Goal: Information Seeking & Learning: Learn about a topic

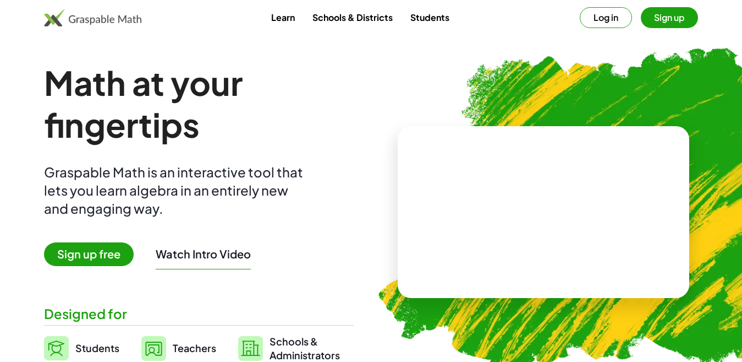
click at [440, 221] on div at bounding box center [544, 212] width 292 height 172
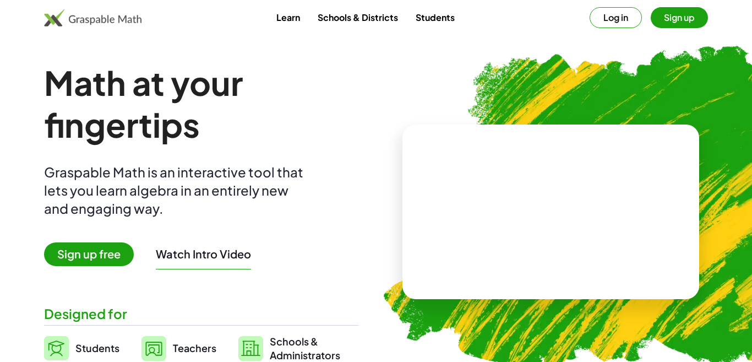
drag, startPoint x: 440, startPoint y: 221, endPoint x: 439, endPoint y: 183, distance: 38.5
click at [439, 183] on div at bounding box center [550, 211] width 297 height 174
drag, startPoint x: 439, startPoint y: 183, endPoint x: 438, endPoint y: 240, distance: 57.2
click at [438, 240] on div at bounding box center [550, 211] width 297 height 174
drag, startPoint x: 457, startPoint y: 215, endPoint x: 455, endPoint y: 267, distance: 51.8
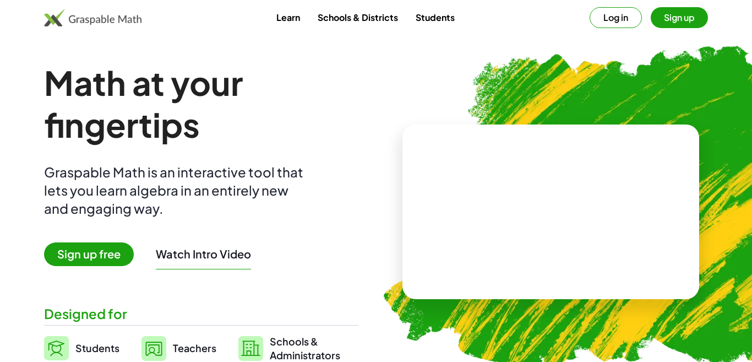
click at [468, 253] on video at bounding box center [550, 212] width 165 height 83
click at [455, 267] on div at bounding box center [550, 211] width 297 height 174
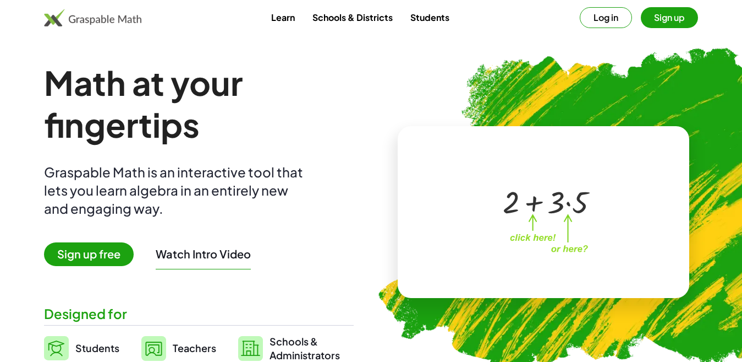
click at [540, 220] on div at bounding box center [545, 200] width 97 height 41
drag, startPoint x: 540, startPoint y: 220, endPoint x: 539, endPoint y: 202, distance: 17.1
click at [539, 202] on div at bounding box center [545, 200] width 97 height 41
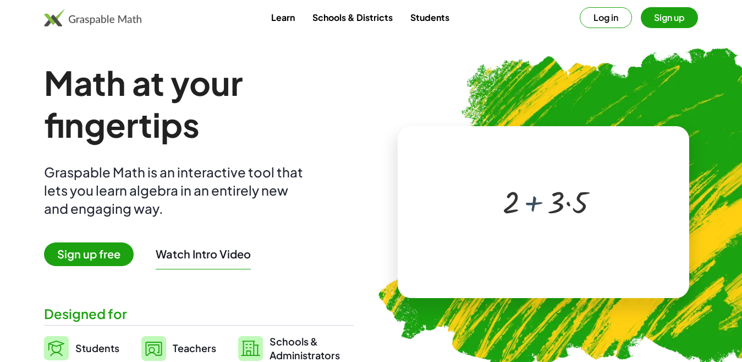
click at [539, 202] on div at bounding box center [545, 200] width 97 height 41
drag, startPoint x: 539, startPoint y: 202, endPoint x: 581, endPoint y: 212, distance: 43.0
click at [581, 212] on div at bounding box center [545, 200] width 97 height 41
drag, startPoint x: 557, startPoint y: 193, endPoint x: 560, endPoint y: 244, distance: 51.8
click at [560, 244] on div "· 3 + 2 + · 3 · 5" at bounding box center [541, 201] width 188 height 88
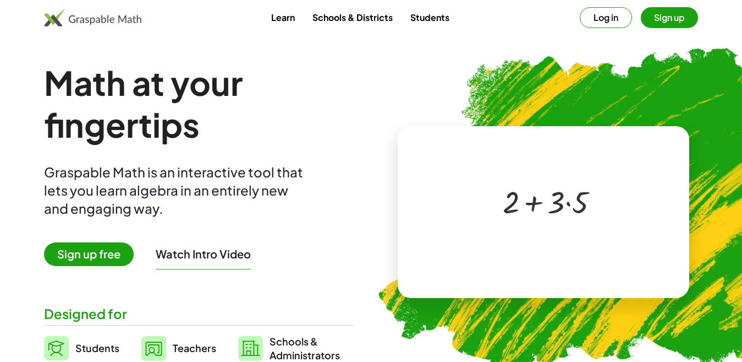
drag, startPoint x: 532, startPoint y: 205, endPoint x: 545, endPoint y: 276, distance: 72.7
click at [545, 276] on div "+ 2 + · 3 · 5 ×" at bounding box center [544, 212] width 292 height 172
click at [536, 198] on div at bounding box center [545, 200] width 97 height 41
click at [568, 202] on div at bounding box center [545, 200] width 97 height 41
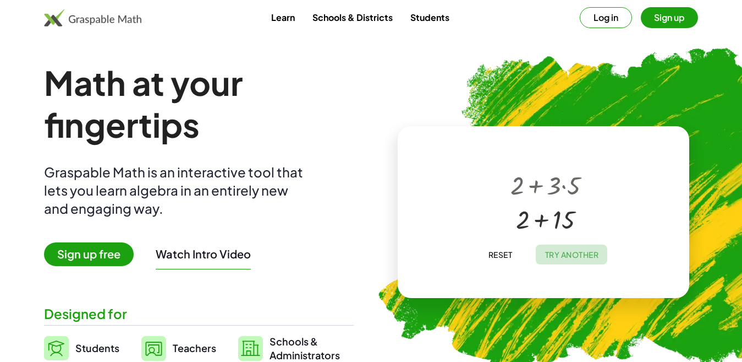
click at [572, 249] on span "Try Another" at bounding box center [572, 254] width 54 height 10
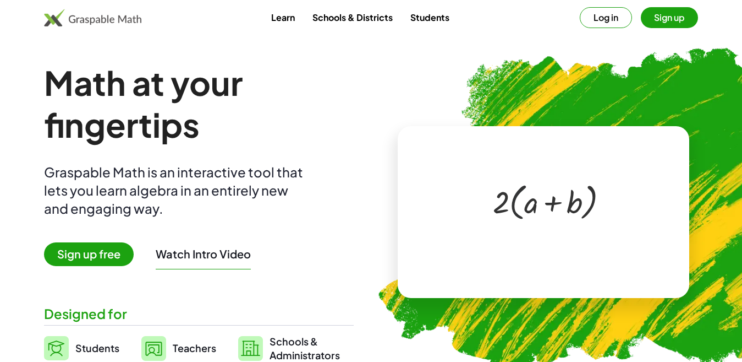
click at [513, 217] on div at bounding box center [546, 200] width 116 height 45
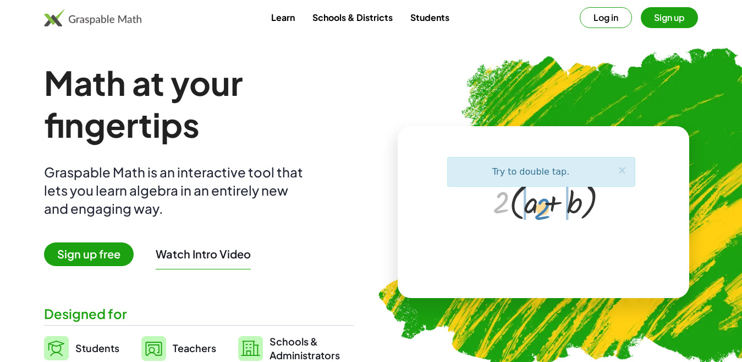
drag, startPoint x: 499, startPoint y: 203, endPoint x: 540, endPoint y: 210, distance: 41.8
click at [540, 210] on div at bounding box center [546, 200] width 116 height 45
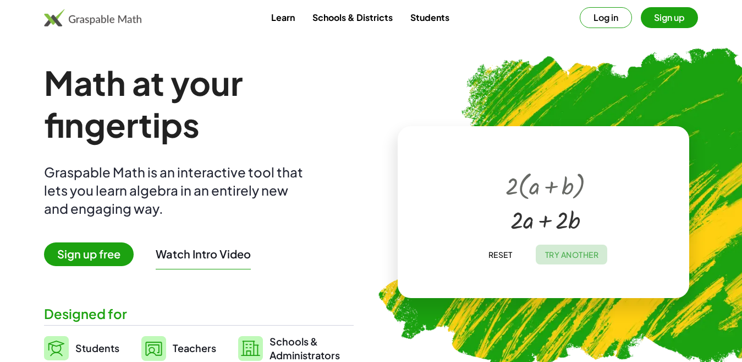
click at [571, 253] on span "Try Another" at bounding box center [572, 254] width 54 height 10
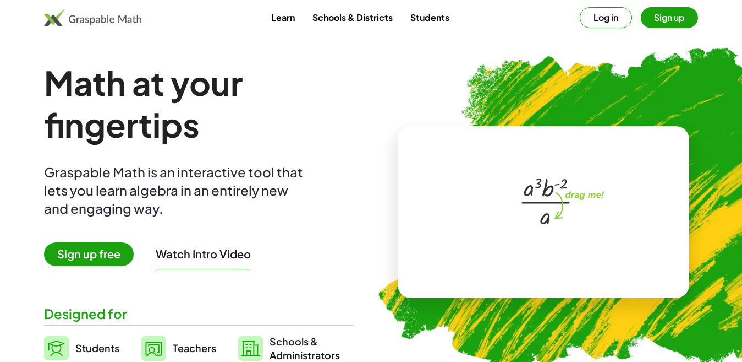
drag, startPoint x: 442, startPoint y: 203, endPoint x: 519, endPoint y: 157, distance: 90.0
click at [519, 157] on div "· a 3 · b ( - 2 ) · a Try to double tap. ×" at bounding box center [544, 212] width 292 height 172
drag, startPoint x: 544, startPoint y: 188, endPoint x: 582, endPoint y: 213, distance: 45.9
click at [582, 213] on div "· b ( - 2 ) · a 3 · b ( - 2 ) · a" at bounding box center [541, 201] width 188 height 88
drag, startPoint x: 554, startPoint y: 187, endPoint x: 545, endPoint y: 218, distance: 32.4
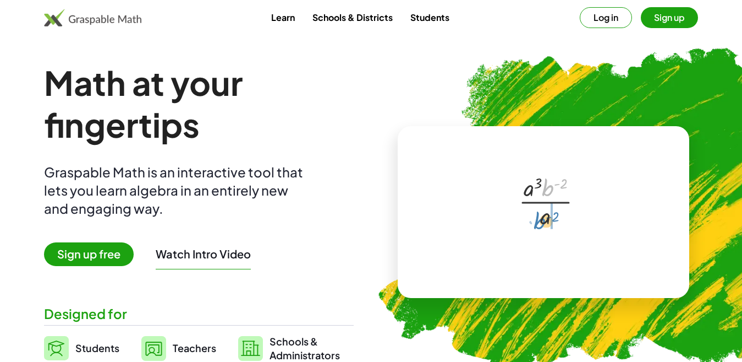
click at [545, 218] on div at bounding box center [545, 201] width 65 height 60
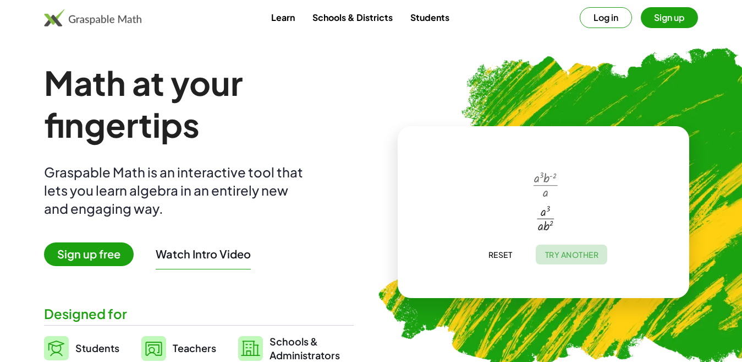
click at [574, 253] on span "Try Another" at bounding box center [572, 254] width 54 height 10
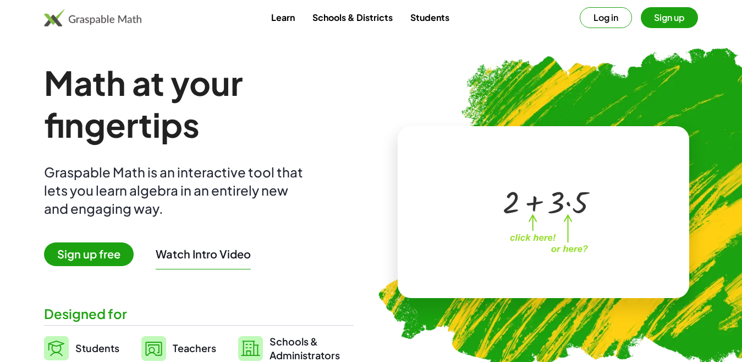
drag, startPoint x: 533, startPoint y: 223, endPoint x: 538, endPoint y: 207, distance: 16.2
click at [538, 207] on div "+ 2 + · 3 · 5" at bounding box center [541, 201] width 111 height 46
click at [538, 207] on div at bounding box center [545, 200] width 97 height 41
click at [568, 202] on div at bounding box center [545, 200] width 97 height 41
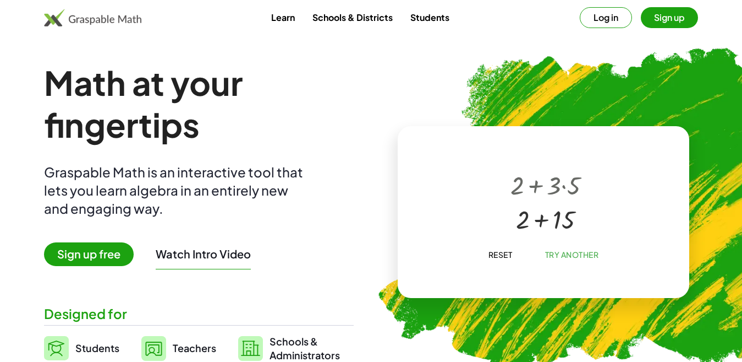
click at [506, 253] on span "Reset" at bounding box center [500, 254] width 24 height 10
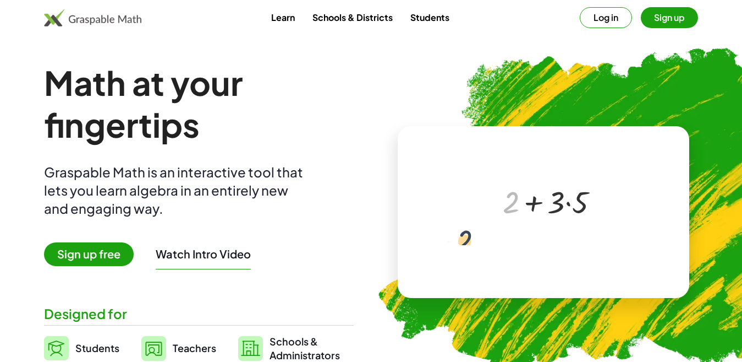
drag, startPoint x: 517, startPoint y: 190, endPoint x: 573, endPoint y: 224, distance: 65.7
click at [573, 224] on div "+ 2 + 2 + · 3 · 5" at bounding box center [541, 201] width 188 height 88
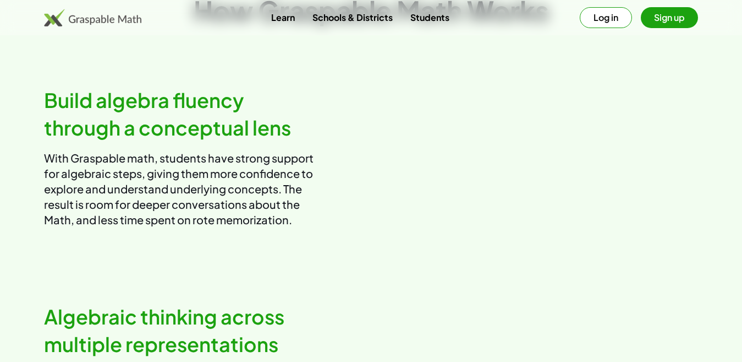
scroll to position [577, 0]
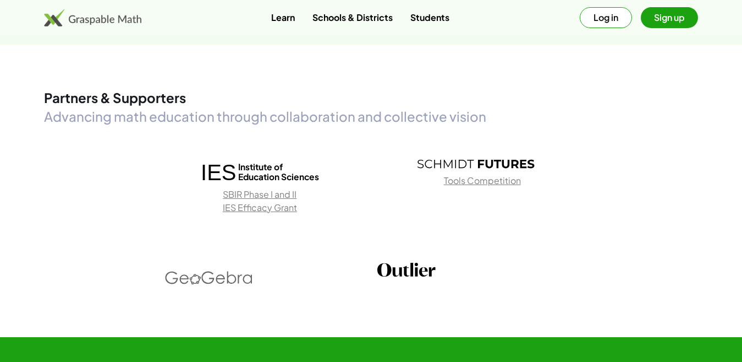
drag, startPoint x: 735, startPoint y: 228, endPoint x: 735, endPoint y: 257, distance: 29.2
click at [735, 257] on div "Partners & Supporters Advancing math education through collaboration and collec…" at bounding box center [371, 194] width 742 height 210
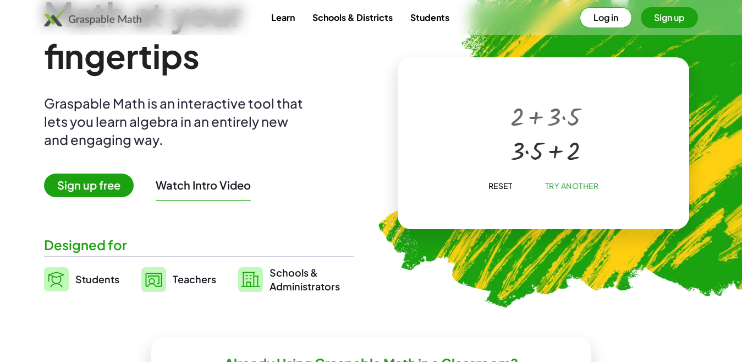
scroll to position [56, 0]
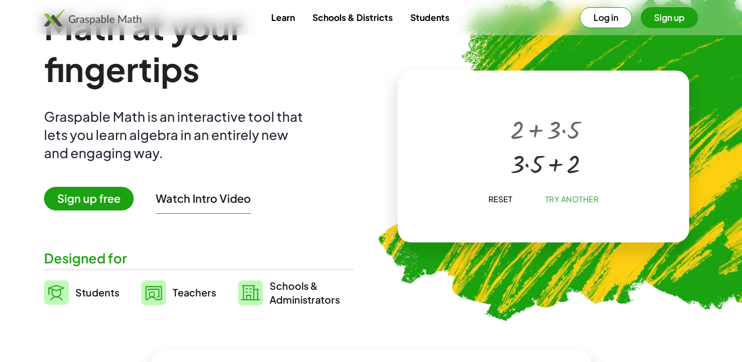
click at [532, 124] on div at bounding box center [545, 128] width 81 height 34
drag, startPoint x: 527, startPoint y: 150, endPoint x: 572, endPoint y: 157, distance: 45.7
click at [572, 157] on div at bounding box center [545, 162] width 81 height 34
drag, startPoint x: 561, startPoint y: 169, endPoint x: 536, endPoint y: 141, distance: 37.0
drag, startPoint x: 528, startPoint y: 134, endPoint x: 597, endPoint y: 129, distance: 69.5
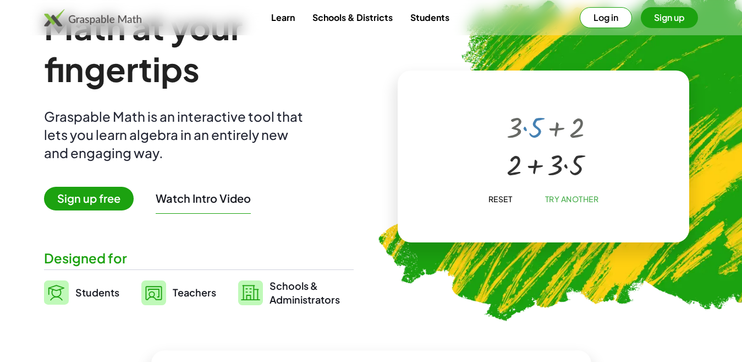
click at [597, 129] on div "+ 2 + · 3 · 5 + · 3 · 5 + 2 + 2 + · 3 · 5" at bounding box center [541, 145] width 188 height 88
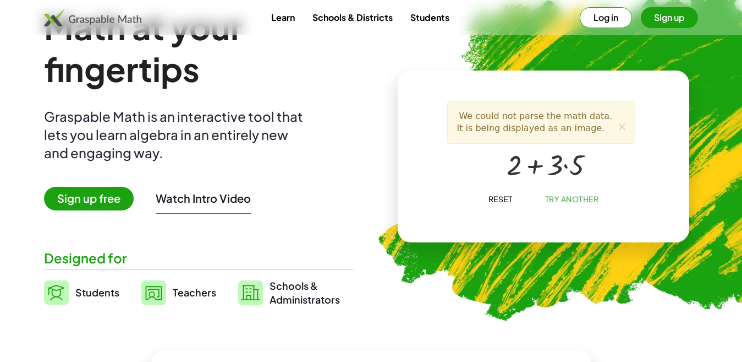
click at [628, 129] on div "We could not parse the math data. It is being displayed as an image. ×" at bounding box center [541, 122] width 188 height 43
click at [626, 129] on span "×" at bounding box center [622, 126] width 10 height 13
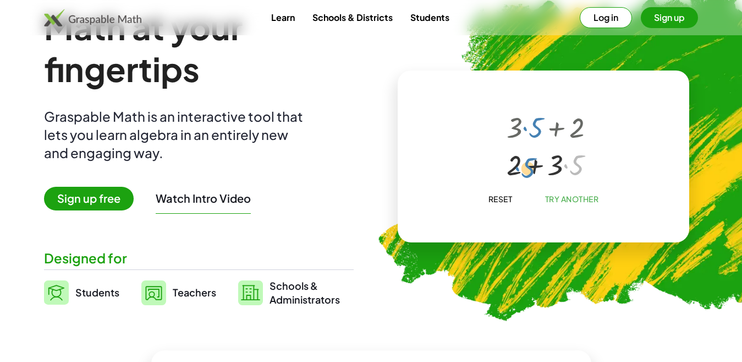
drag, startPoint x: 580, startPoint y: 161, endPoint x: 531, endPoint y: 164, distance: 49.1
click at [531, 164] on div at bounding box center [545, 163] width 89 height 37
drag, startPoint x: 554, startPoint y: 168, endPoint x: 513, endPoint y: 169, distance: 40.8
click at [513, 169] on div at bounding box center [545, 162] width 81 height 35
drag, startPoint x: 549, startPoint y: 162, endPoint x: 518, endPoint y: 174, distance: 32.6
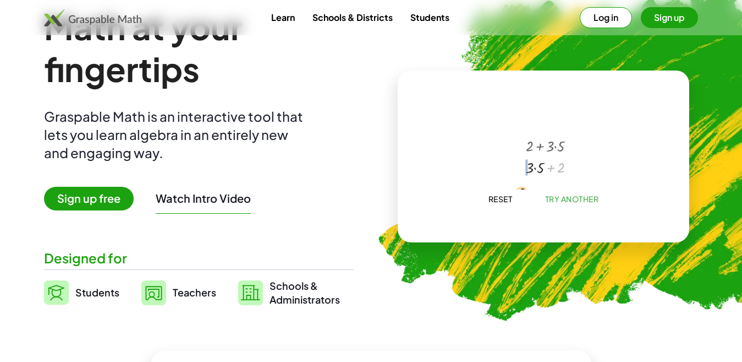
click at [518, 174] on div "+ 2 + · 3 · 5 + · 3 · 5 + 2 + 2 + · 3 · 5 + 2 + 2 + · 3 · 5" at bounding box center [542, 145] width 64 height 70
drag, startPoint x: 540, startPoint y: 173, endPoint x: 552, endPoint y: 158, distance: 18.7
click at [552, 158] on div at bounding box center [545, 169] width 55 height 24
drag, startPoint x: 550, startPoint y: 161, endPoint x: 531, endPoint y: 129, distance: 37.3
click at [531, 129] on div "+ 2 + · 3 · 5 + · 3 · 5 + 2 + 2 + · 3 · 5 + · 3 · 5 + 2 + 2 + · 3 · 5 + 2 + 2 +…" at bounding box center [541, 145] width 63 height 69
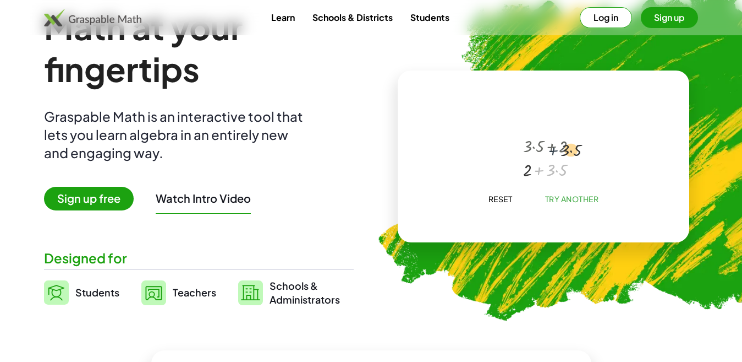
drag, startPoint x: 541, startPoint y: 167, endPoint x: 563, endPoint y: 140, distance: 34.8
click at [545, 123] on div "+ 2 + · 3 · 5 + · 3 · 5 + 2 + 2 + · 3 · 5 + · 3 · 5 + 2 + 2 + · 3 · 5 + · 3 · 5…" at bounding box center [545, 123] width 0 height 0
click at [556, 167] on div at bounding box center [545, 163] width 87 height 37
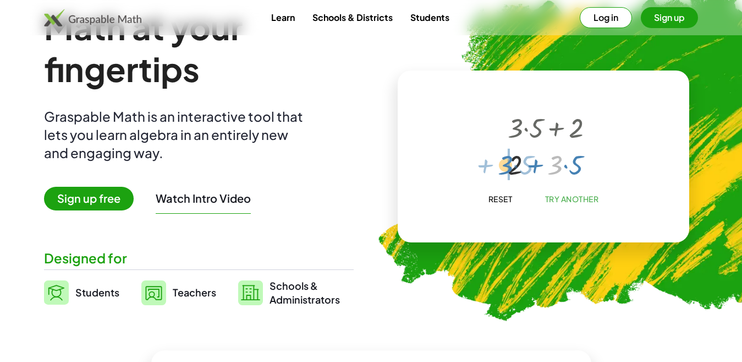
drag, startPoint x: 556, startPoint y: 167, endPoint x: 507, endPoint y: 169, distance: 49.0
click at [507, 169] on div at bounding box center [545, 163] width 87 height 37
drag, startPoint x: 551, startPoint y: 165, endPoint x: 514, endPoint y: 164, distance: 37.4
click at [514, 164] on div at bounding box center [545, 163] width 89 height 37
drag, startPoint x: 513, startPoint y: 135, endPoint x: 518, endPoint y: 201, distance: 66.3
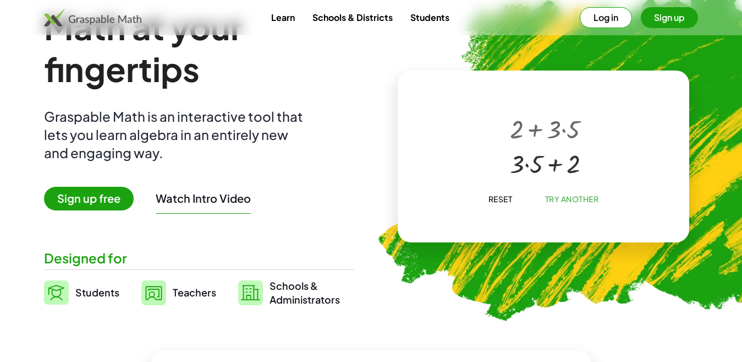
click at [518, 101] on div "+ 2 + · 3 · 5 + · 3 · 5 + 2 + 2 + · 3 · 5 + · 3 · 5 + 2 + 2 + · 3 · 5 + · 3 · 5…" at bounding box center [543, 101] width 193 height 0
click at [506, 194] on span "Reset" at bounding box center [500, 199] width 24 height 10
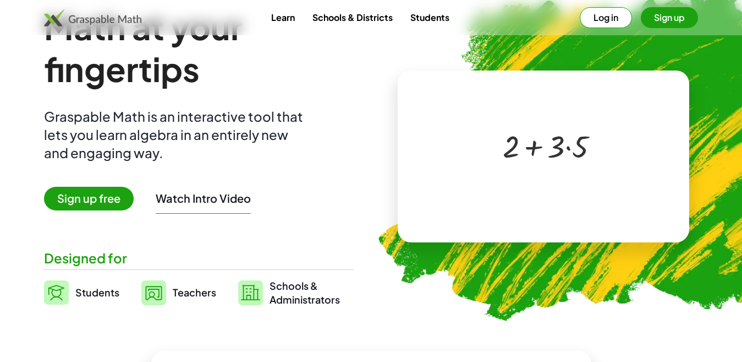
click at [550, 151] on div at bounding box center [545, 145] width 97 height 41
click at [588, 149] on div at bounding box center [545, 145] width 97 height 41
click at [588, 149] on div "+ 2 + · 3 · 5" at bounding box center [541, 145] width 111 height 46
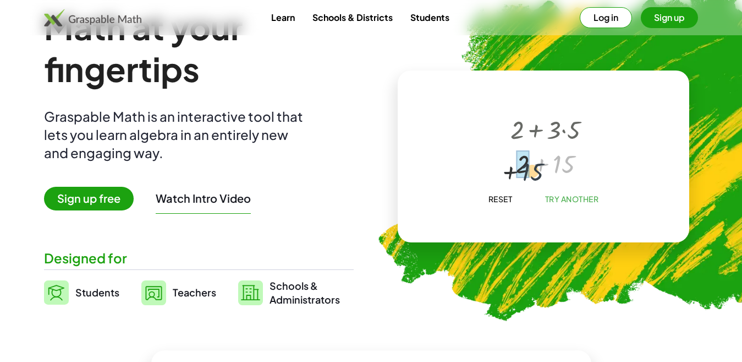
drag, startPoint x: 566, startPoint y: 160, endPoint x: 527, endPoint y: 167, distance: 40.3
drag, startPoint x: 553, startPoint y: 165, endPoint x: 558, endPoint y: 135, distance: 30.8
click at [545, 124] on div "+ 2 + · 3 · 5 + 2 + 15 17 17" at bounding box center [545, 124] width 0 height 0
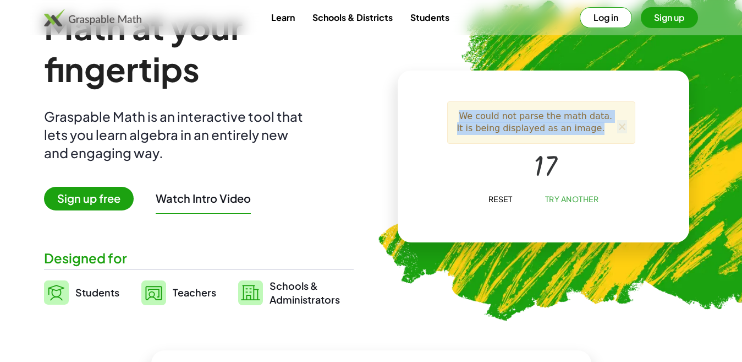
click at [549, 161] on div at bounding box center [546, 164] width 78 height 37
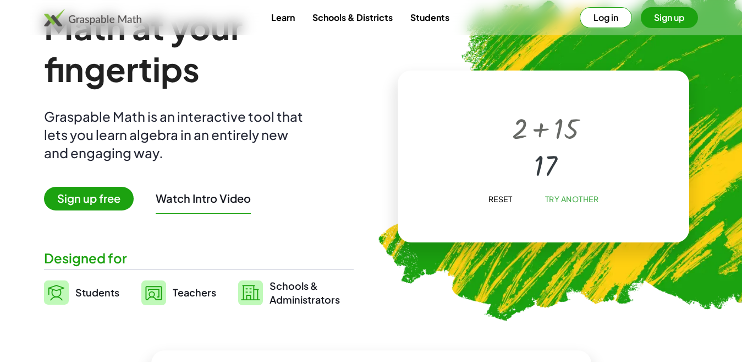
drag, startPoint x: 566, startPoint y: 160, endPoint x: 542, endPoint y: 160, distance: 24.2
click at [542, 160] on div at bounding box center [546, 164] width 78 height 37
click at [566, 187] on div at bounding box center [541, 145] width 188 height 88
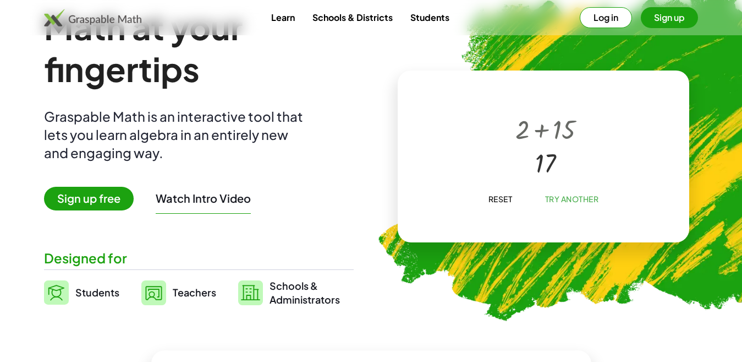
click at [571, 197] on span "Try Another" at bounding box center [572, 199] width 54 height 10
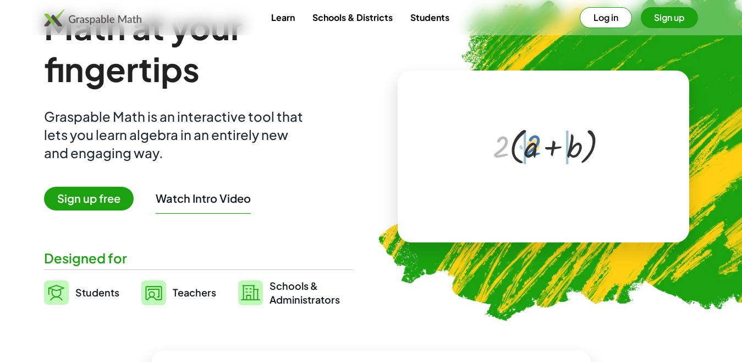
drag, startPoint x: 502, startPoint y: 149, endPoint x: 533, endPoint y: 150, distance: 31.4
click at [533, 150] on div at bounding box center [546, 145] width 116 height 45
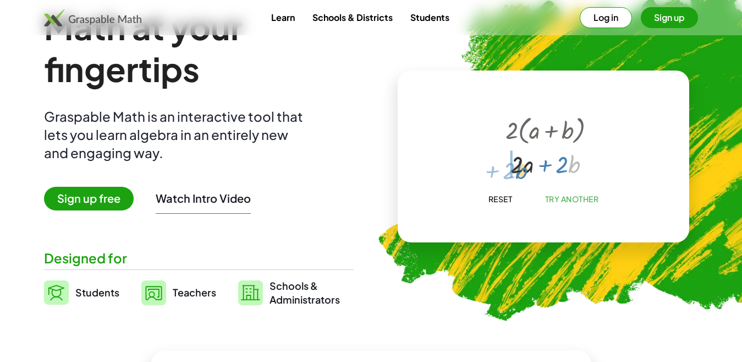
drag, startPoint x: 568, startPoint y: 158, endPoint x: 517, endPoint y: 163, distance: 52.0
click at [517, 163] on div at bounding box center [545, 162] width 91 height 32
drag, startPoint x: 557, startPoint y: 163, endPoint x: 508, endPoint y: 158, distance: 48.6
click at [508, 158] on div at bounding box center [545, 163] width 93 height 33
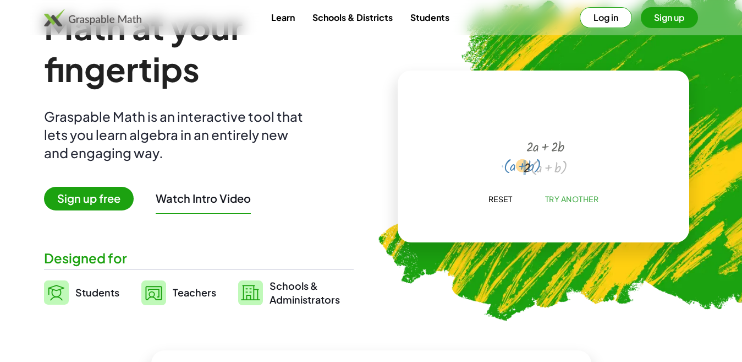
drag, startPoint x: 532, startPoint y: 163, endPoint x: 504, endPoint y: 160, distance: 27.7
click at [504, 160] on div "· 2 · ( + a + b ) + · 2 · a + · 2 · b · ( + a + b ) + a + b 2 · · ( )" at bounding box center [541, 145] width 188 height 88
drag, startPoint x: 569, startPoint y: 169, endPoint x: 553, endPoint y: 171, distance: 16.5
click at [553, 171] on div at bounding box center [545, 168] width 61 height 24
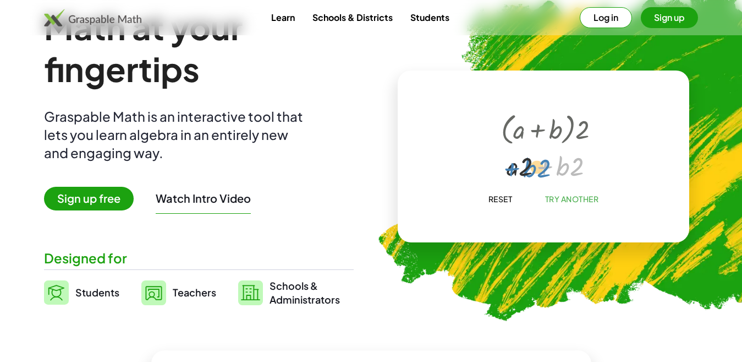
drag, startPoint x: 546, startPoint y: 169, endPoint x: 513, endPoint y: 169, distance: 33.0
click at [513, 169] on div at bounding box center [545, 164] width 99 height 35
drag, startPoint x: 552, startPoint y: 167, endPoint x: 490, endPoint y: 169, distance: 61.7
click at [490, 169] on div "· 2 · ( + a + b ) + · 2 · a + · 2 · b · 2 · ( + a + b ) · ( + a + b ) · 2 + · b…" at bounding box center [541, 145] width 113 height 79
drag, startPoint x: 556, startPoint y: 163, endPoint x: 533, endPoint y: 161, distance: 22.7
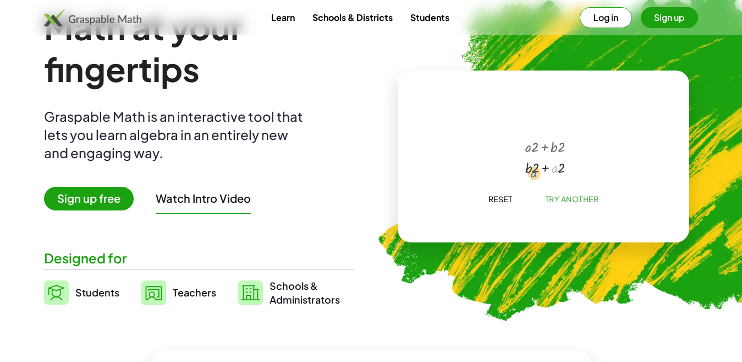
click at [533, 161] on div at bounding box center [545, 166] width 56 height 21
drag, startPoint x: 544, startPoint y: 171, endPoint x: 546, endPoint y: 176, distance: 6.2
click at [546, 176] on div at bounding box center [545, 169] width 59 height 24
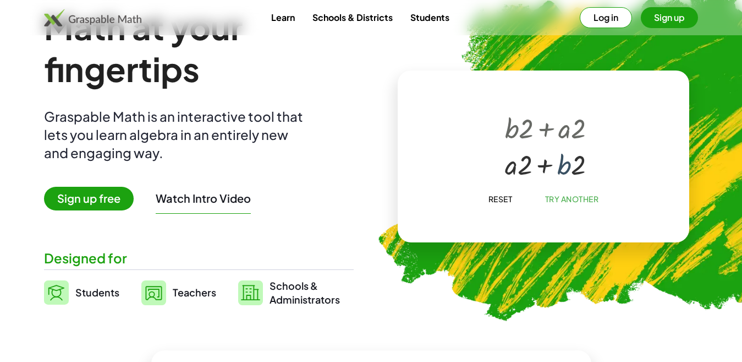
click at [566, 172] on div at bounding box center [546, 163] width 92 height 36
drag, startPoint x: 583, startPoint y: 168, endPoint x: 529, endPoint y: 160, distance: 55.1
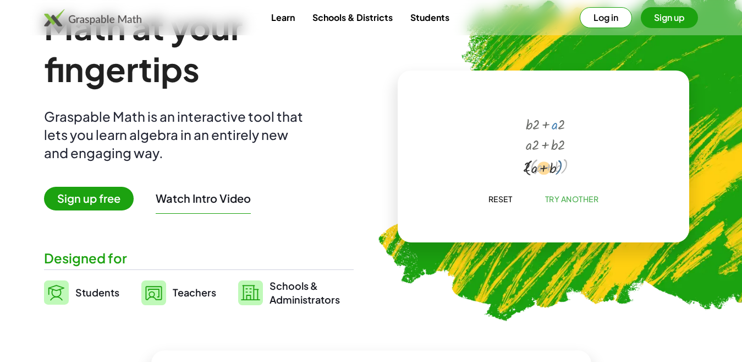
drag, startPoint x: 573, startPoint y: 166, endPoint x: 561, endPoint y: 165, distance: 12.7
click at [561, 165] on div at bounding box center [546, 165] width 56 height 23
drag, startPoint x: 557, startPoint y: 163, endPoint x: 544, endPoint y: 161, distance: 13.9
click at [544, 161] on div at bounding box center [545, 167] width 63 height 25
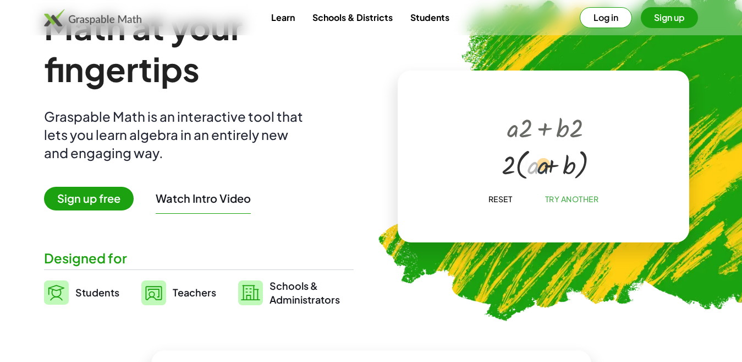
drag, startPoint x: 532, startPoint y: 173, endPoint x: 566, endPoint y: 165, distance: 35.5
click at [566, 165] on div at bounding box center [545, 162] width 98 height 39
drag, startPoint x: 504, startPoint y: 167, endPoint x: 477, endPoint y: 173, distance: 28.1
click at [477, 173] on div "· 2 · ( + a + b ) + · 2 · a + · 2 · b · 2 · ( + a + b ) · ( + a + b ) · 2 + · a…" at bounding box center [541, 145] width 188 height 88
drag, startPoint x: 543, startPoint y: 135, endPoint x: 525, endPoint y: 189, distance: 56.9
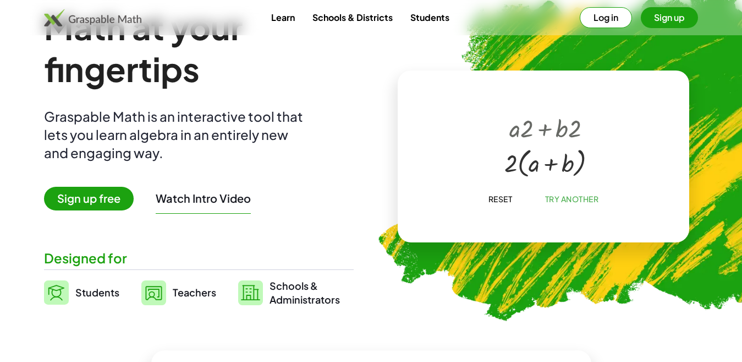
click at [525, 101] on div "· 2 · ( + a + b ) + · 2 · a + · 2 · b · 2 · ( + a + b ) · ( + a + b ) · 2 + · a…" at bounding box center [543, 101] width 193 height 0
click at [572, 195] on span "Try Another" at bounding box center [572, 199] width 54 height 10
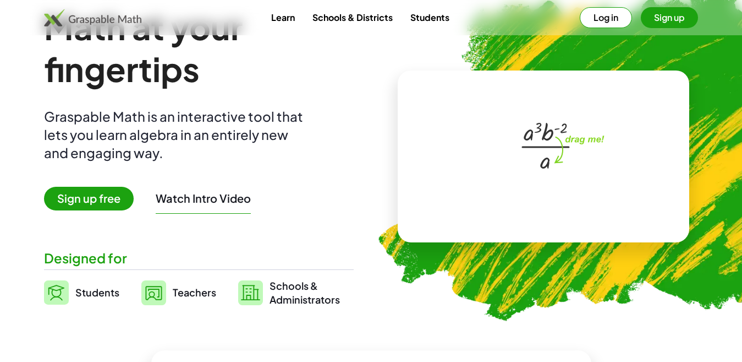
click at [571, 168] on div at bounding box center [545, 145] width 65 height 60
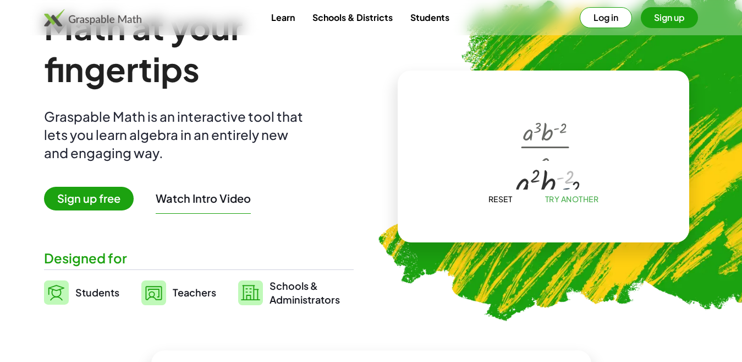
drag, startPoint x: 549, startPoint y: 129, endPoint x: 560, endPoint y: 150, distance: 23.6
click at [545, 146] on div "· a 3 · b ( - 2 ) · a · a ( + 3 − 1 ) · b ( - 2 ) - ( 2 ) · a · b ( - 2 ) 2" at bounding box center [545, 146] width 0 height 0
drag, startPoint x: 539, startPoint y: 109, endPoint x: 544, endPoint y: 162, distance: 53.6
click at [544, 162] on div "· a 3 · b ( - 2 ) · a · a ( + 3 − 1 ) · b ( - 2 ) · a · b ( - 2 ) 2" at bounding box center [542, 145] width 62 height 73
drag, startPoint x: 544, startPoint y: 162, endPoint x: 523, endPoint y: 162, distance: 20.9
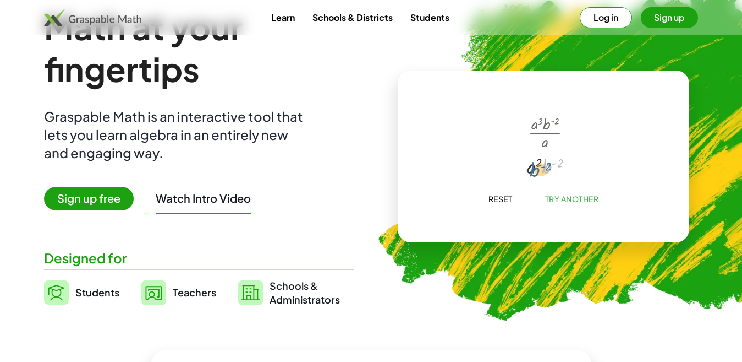
click at [523, 162] on div at bounding box center [546, 165] width 48 height 28
drag, startPoint x: 543, startPoint y: 167, endPoint x: 556, endPoint y: 166, distance: 12.8
click at [556, 166] on div at bounding box center [546, 167] width 34 height 19
click at [551, 171] on div at bounding box center [546, 164] width 66 height 39
drag, startPoint x: 565, startPoint y: 162, endPoint x: 535, endPoint y: 161, distance: 29.7
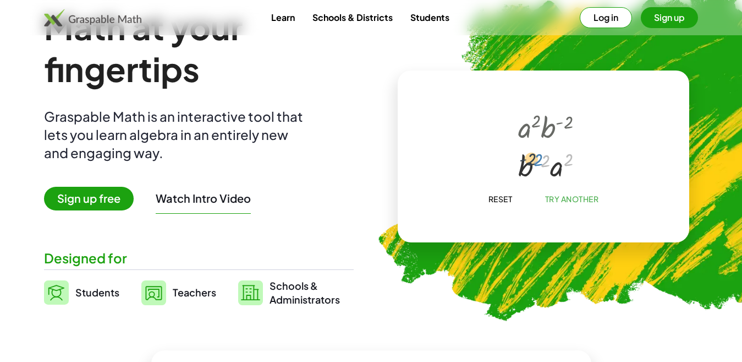
click at [535, 161] on div at bounding box center [546, 164] width 66 height 39
drag, startPoint x: 567, startPoint y: 160, endPoint x: 546, endPoint y: 161, distance: 20.9
click at [546, 161] on div at bounding box center [545, 162] width 59 height 34
drag, startPoint x: 550, startPoint y: 162, endPoint x: 525, endPoint y: 164, distance: 24.8
click at [525, 164] on div at bounding box center [545, 162] width 59 height 35
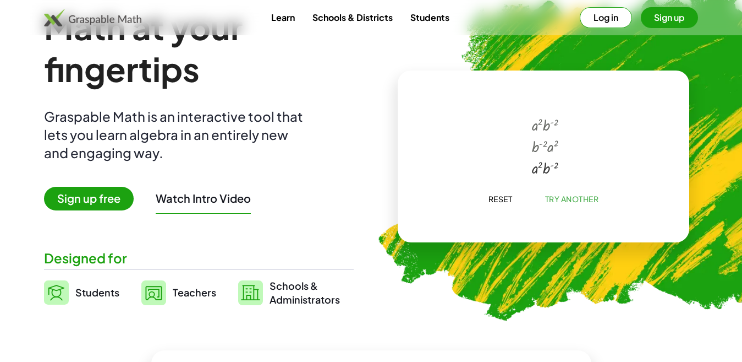
drag, startPoint x: 565, startPoint y: 159, endPoint x: 554, endPoint y: 166, distance: 13.3
click at [554, 166] on div "· a 3 · b ( - 2 ) · a · a ( + 3 − 1 ) · b ( - 2 ) · a 2 · b ( - 2 ) · b ( - 2 )…" at bounding box center [541, 146] width 51 height 70
click at [554, 166] on div at bounding box center [545, 163] width 64 height 37
drag, startPoint x: 562, startPoint y: 162, endPoint x: 547, endPoint y: 169, distance: 16.0
click at [547, 169] on div at bounding box center [545, 163] width 64 height 37
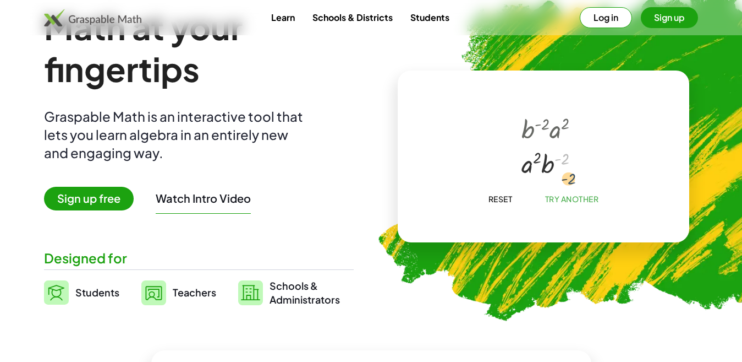
drag, startPoint x: 568, startPoint y: 158, endPoint x: 573, endPoint y: 174, distance: 17.1
click at [573, 174] on div at bounding box center [545, 162] width 59 height 35
click at [540, 164] on div at bounding box center [545, 162] width 59 height 35
drag, startPoint x: 536, startPoint y: 160, endPoint x: 570, endPoint y: 163, distance: 33.7
click at [570, 163] on div at bounding box center [545, 162] width 59 height 35
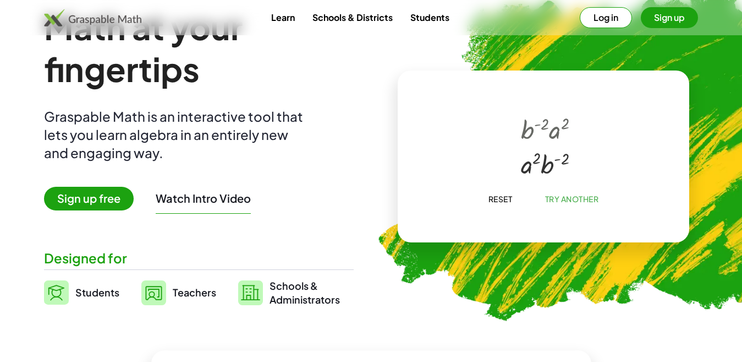
click at [97, 289] on span "Students" at bounding box center [97, 292] width 44 height 13
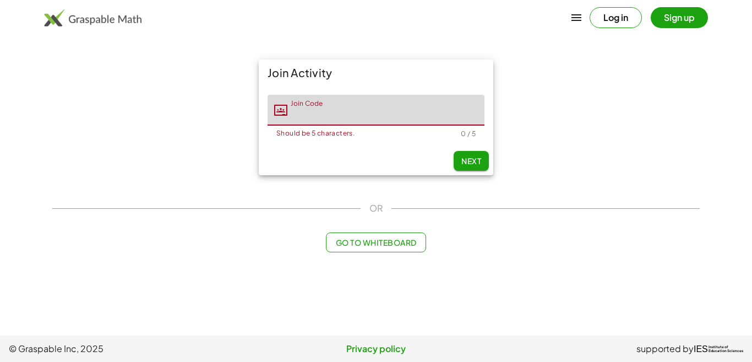
drag, startPoint x: 372, startPoint y: 97, endPoint x: 376, endPoint y: 112, distance: 15.0
click at [376, 112] on input "Join Code" at bounding box center [385, 110] width 197 height 31
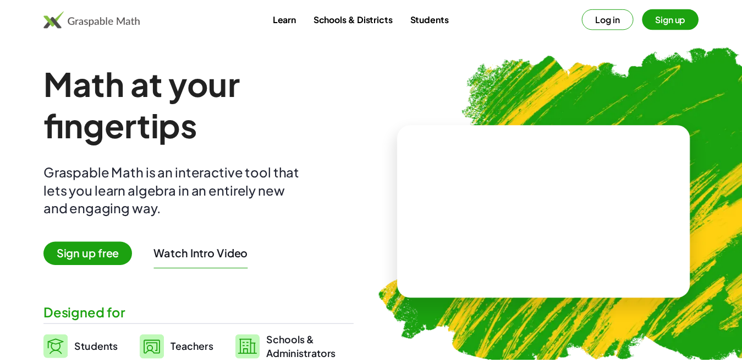
scroll to position [56, 0]
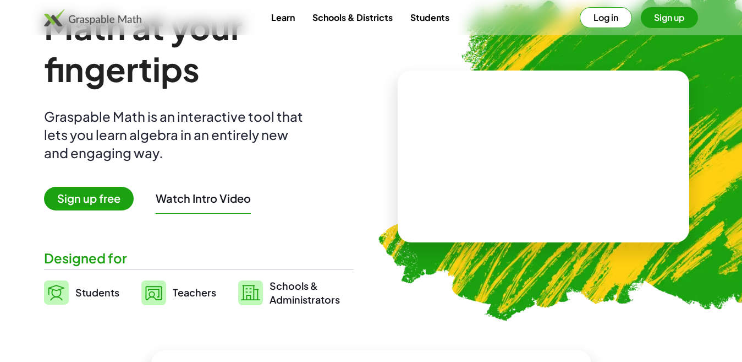
drag, startPoint x: 475, startPoint y: 151, endPoint x: 491, endPoint y: 179, distance: 32.5
click at [491, 179] on video at bounding box center [543, 156] width 165 height 83
click at [491, 179] on div at bounding box center [541, 145] width 188 height 88
drag, startPoint x: 534, startPoint y: 145, endPoint x: 496, endPoint y: 156, distance: 39.7
click at [496, 156] on div "+ · 3 · 5 + 2 + · 3 · 5" at bounding box center [541, 145] width 111 height 46
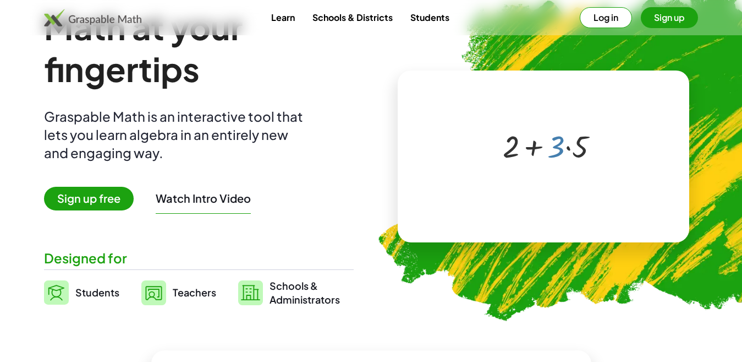
click at [568, 147] on div at bounding box center [545, 145] width 97 height 41
drag, startPoint x: 568, startPoint y: 147, endPoint x: 504, endPoint y: 160, distance: 65.1
click at [504, 160] on div at bounding box center [545, 145] width 97 height 41
drag, startPoint x: 587, startPoint y: 141, endPoint x: 529, endPoint y: 145, distance: 57.9
click at [529, 145] on div at bounding box center [545, 145] width 97 height 41
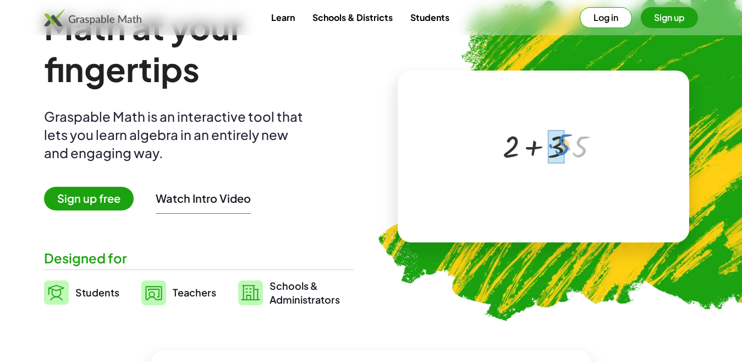
drag, startPoint x: 565, startPoint y: 138, endPoint x: 547, endPoint y: 138, distance: 17.6
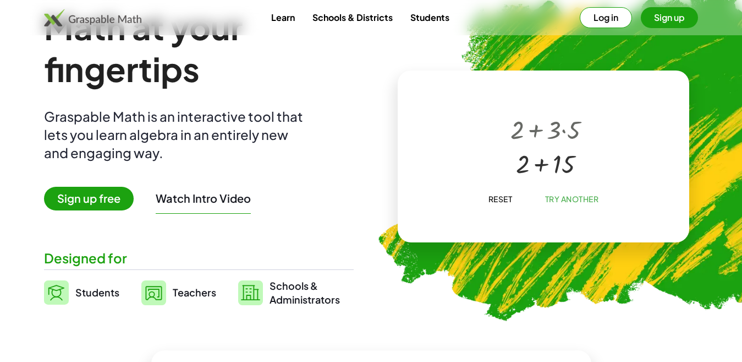
drag, startPoint x: 502, startPoint y: 145, endPoint x: 518, endPoint y: 150, distance: 16.7
click at [518, 150] on div "+ 2 + · 3 · 5 + 2 + 15" at bounding box center [541, 145] width 95 height 74
drag, startPoint x: 518, startPoint y: 150, endPoint x: 561, endPoint y: 151, distance: 42.4
click at [585, 182] on div "+ 2 + · 3 · 5 + 2 + 15 17" at bounding box center [541, 145] width 91 height 80
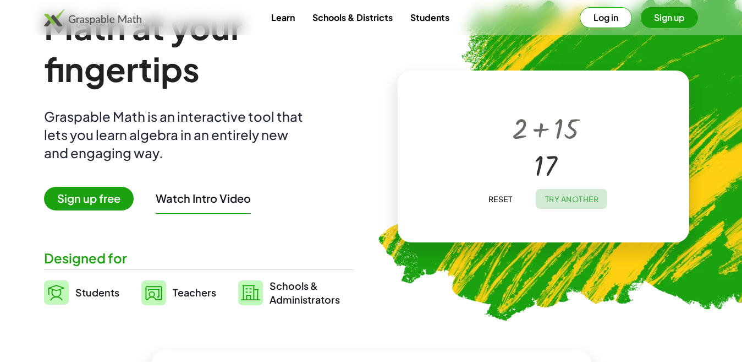
click at [566, 204] on button "Try Another" at bounding box center [572, 199] width 72 height 20
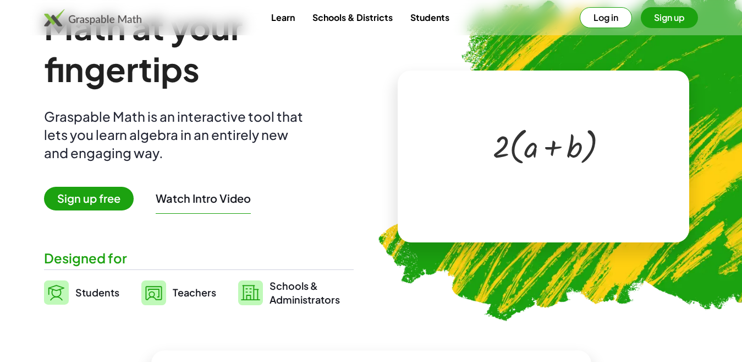
click at [533, 131] on div at bounding box center [546, 145] width 116 height 45
drag, startPoint x: 501, startPoint y: 144, endPoint x: 539, endPoint y: 156, distance: 40.0
click at [539, 156] on div at bounding box center [546, 145] width 116 height 45
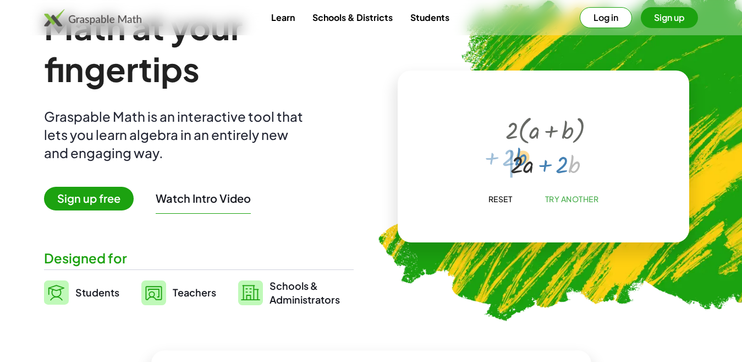
drag, startPoint x: 574, startPoint y: 167, endPoint x: 521, endPoint y: 163, distance: 53.5
click at [521, 163] on div at bounding box center [545, 162] width 91 height 32
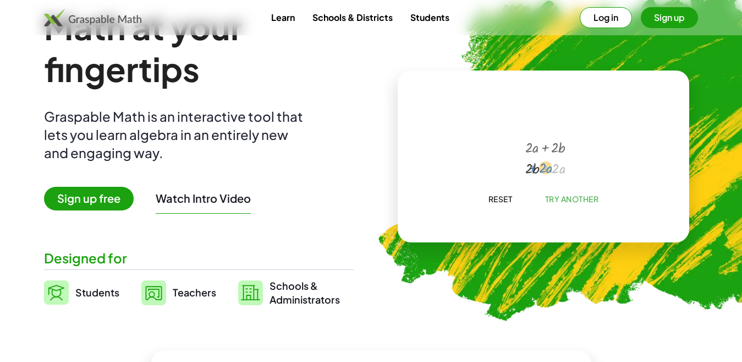
drag, startPoint x: 544, startPoint y: 168, endPoint x: 529, endPoint y: 163, distance: 15.8
click at [529, 163] on div at bounding box center [545, 166] width 57 height 21
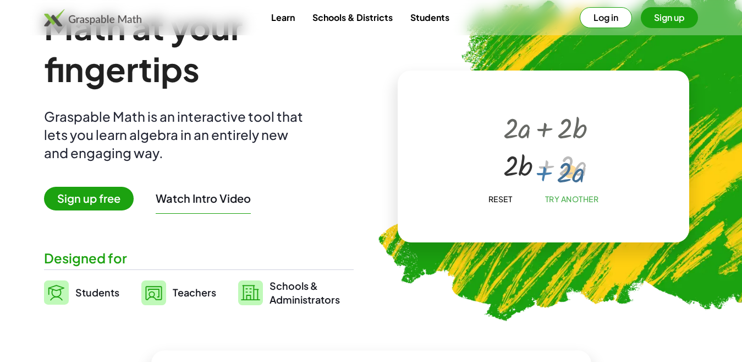
click at [535, 169] on div at bounding box center [545, 163] width 95 height 37
drag, startPoint x: 522, startPoint y: 166, endPoint x: 590, endPoint y: 169, distance: 68.3
click at [532, 165] on div at bounding box center [546, 163] width 94 height 37
drag, startPoint x: 508, startPoint y: 165, endPoint x: 557, endPoint y: 163, distance: 48.4
click at [557, 163] on div at bounding box center [546, 163] width 94 height 37
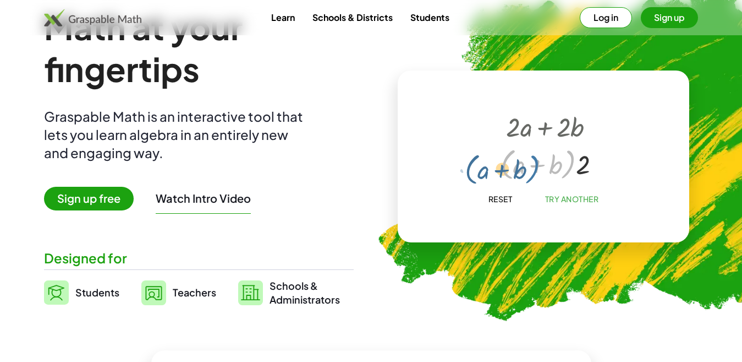
drag, startPoint x: 563, startPoint y: 165, endPoint x: 527, endPoint y: 173, distance: 37.2
click at [527, 173] on div at bounding box center [545, 162] width 101 height 39
drag, startPoint x: 587, startPoint y: 168, endPoint x: 521, endPoint y: 169, distance: 65.5
click at [521, 169] on div at bounding box center [545, 162] width 101 height 39
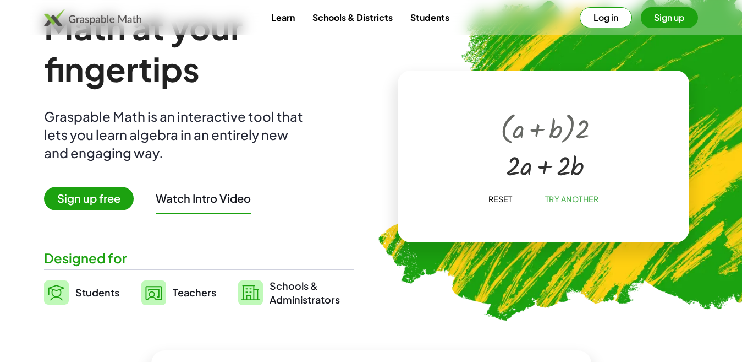
click at [551, 195] on span "Try Another" at bounding box center [572, 199] width 54 height 10
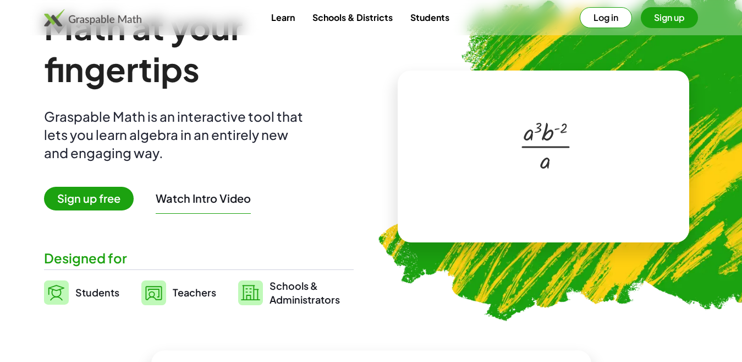
click at [558, 141] on div at bounding box center [545, 145] width 65 height 60
drag, startPoint x: 558, startPoint y: 141, endPoint x: 558, endPoint y: 148, distance: 7.2
click at [545, 146] on div "· a 3 · b ( - 2 ) · a · a ( + 3 − 1 ) · b ( - 2 ) - ( 2 ) 2 · a · b ( - 2 ) 2" at bounding box center [545, 146] width 0 height 0
drag, startPoint x: 539, startPoint y: 147, endPoint x: 543, endPoint y: 172, distance: 24.5
click at [545, 133] on div "· a 3 · b ( - 2 ) · a · a ( + 3 − 1 ) · b ( - 2 ) · a · b ( - 2 ) 2" at bounding box center [545, 133] width 0 height 0
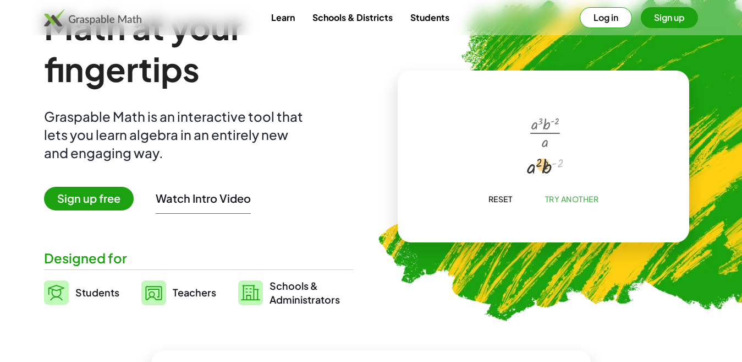
drag, startPoint x: 561, startPoint y: 154, endPoint x: 535, endPoint y: 156, distance: 25.5
click at [535, 156] on div at bounding box center [546, 165] width 48 height 28
drag, startPoint x: 539, startPoint y: 161, endPoint x: 524, endPoint y: 166, distance: 15.7
click at [524, 166] on div at bounding box center [545, 165] width 49 height 29
drag, startPoint x: 530, startPoint y: 165, endPoint x: 556, endPoint y: 169, distance: 26.9
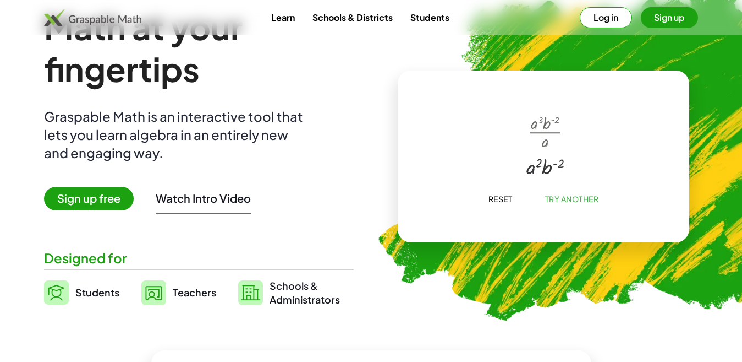
click at [556, 169] on div at bounding box center [545, 165] width 49 height 28
drag, startPoint x: 512, startPoint y: 156, endPoint x: 473, endPoint y: 299, distance: 147.8
click at [473, 251] on div "· a 3 · b ( - 2 ) · a · a ( + 3 − 1 ) · b ( - 2 ) · a 2 · b ( - 2 ) · a · b ( -…" at bounding box center [544, 156] width 310 height 189
drag, startPoint x: 562, startPoint y: 175, endPoint x: 328, endPoint y: 179, distance: 233.9
click at [328, 179] on div "Math at your fingertips Graspable Math is an interactive tool that lets you lea…" at bounding box center [371, 156] width 654 height 300
